Goal: Task Accomplishment & Management: Complete application form

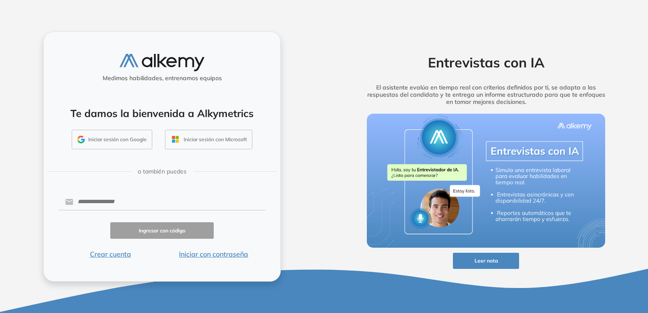
click at [115, 139] on button "Iniciar sesión con Google" at bounding box center [112, 140] width 81 height 20
click at [112, 202] on input "text" at bounding box center [169, 202] width 192 height 16
click at [104, 205] on input "text" at bounding box center [169, 202] width 192 height 16
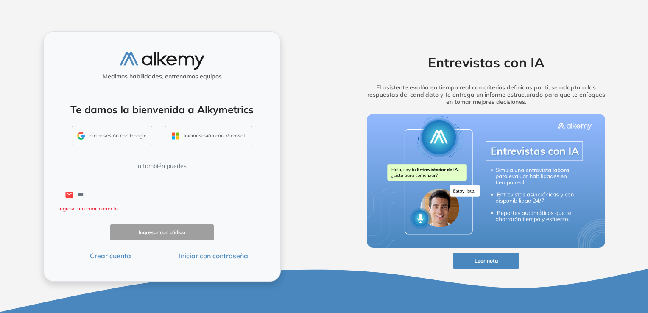
type input "**********"
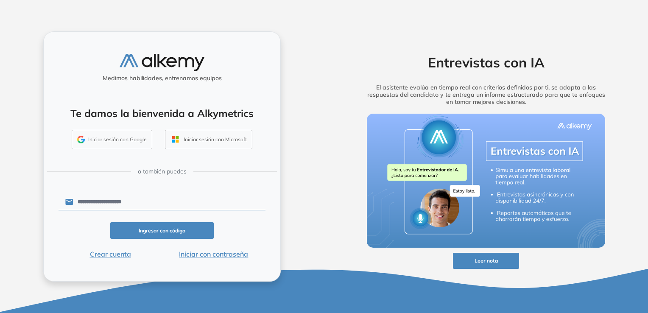
click at [122, 224] on button "Ingresar con código" at bounding box center [162, 230] width 104 height 17
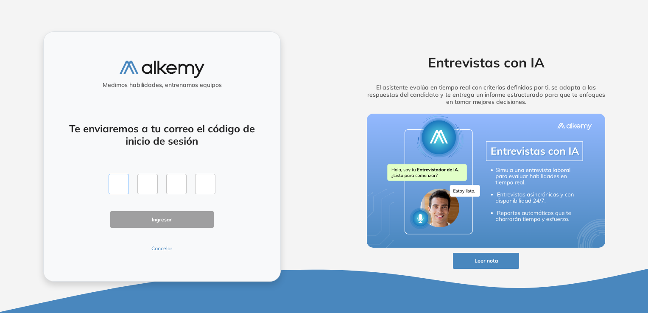
click at [119, 181] on input "text" at bounding box center [119, 184] width 20 height 20
type input "*"
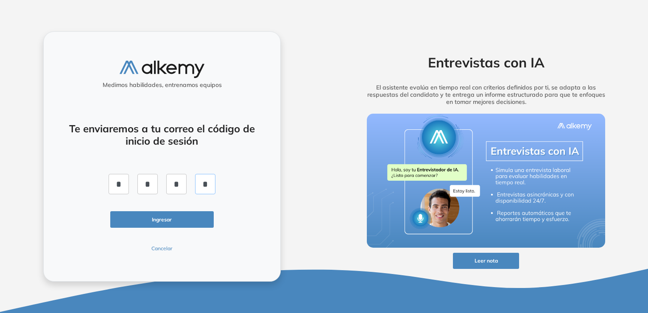
type input "*"
click button "Ingresar" at bounding box center [162, 219] width 104 height 17
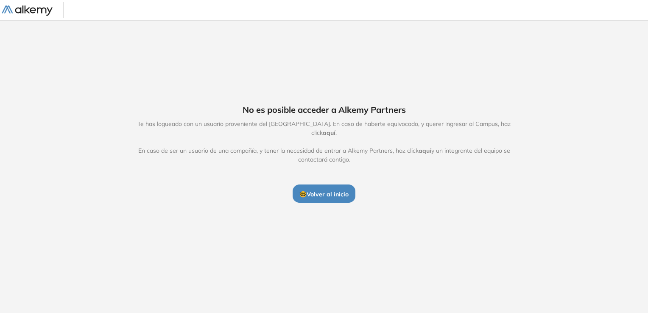
click at [325, 191] on span "🤓 Volver al inicio" at bounding box center [324, 195] width 49 height 8
